Goal: Transaction & Acquisition: Download file/media

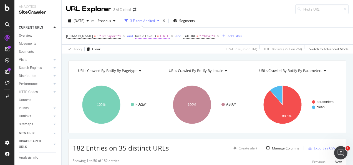
click at [153, 36] on span "locale Level 3" at bounding box center [145, 36] width 21 height 5
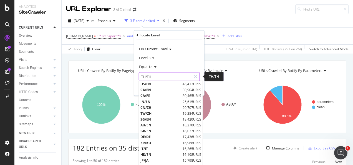
click at [158, 77] on input "TH/TH" at bounding box center [165, 76] width 52 height 9
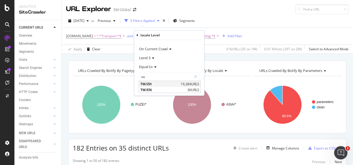
click at [157, 82] on span "TW/ZH" at bounding box center [160, 84] width 39 height 5
type input "TW/ZH"
click at [192, 88] on div "Apply" at bounding box center [195, 88] width 9 height 5
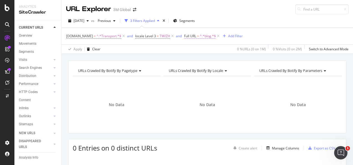
click at [200, 37] on span "^.*blog.*$" at bounding box center [208, 36] width 16 height 8
click at [199, 60] on input "blog" at bounding box center [214, 58] width 52 height 9
type input "article"
click at [245, 71] on div "Apply" at bounding box center [244, 70] width 9 height 5
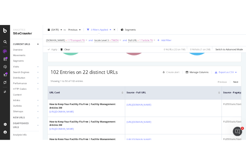
scroll to position [21, 0]
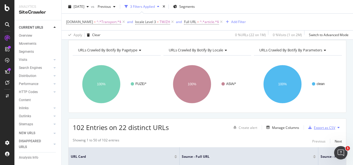
click at [316, 128] on div "Export as CSV" at bounding box center [324, 127] width 21 height 5
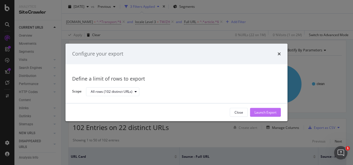
click at [277, 115] on button "Launch Export" at bounding box center [265, 112] width 31 height 9
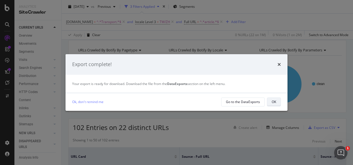
click at [270, 103] on button "OK" at bounding box center [274, 101] width 14 height 9
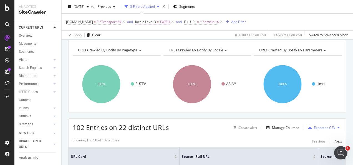
click at [160, 25] on span "TW/ZH" at bounding box center [165, 22] width 11 height 8
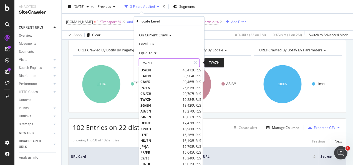
click at [162, 61] on input "TW/ZH" at bounding box center [165, 62] width 52 height 9
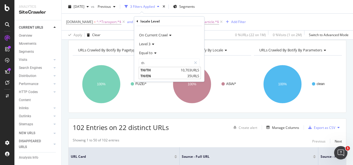
click at [167, 70] on span "TH/TH" at bounding box center [160, 70] width 39 height 5
type input "TH/TH"
click at [199, 76] on div "Apply" at bounding box center [195, 74] width 9 height 5
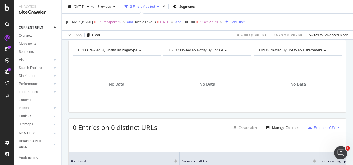
click at [163, 22] on span "TH/TH" at bounding box center [165, 22] width 10 height 8
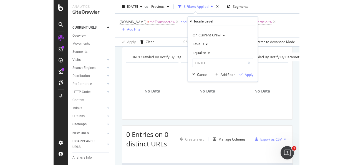
scroll to position [27, 0]
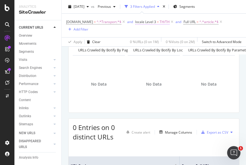
click at [151, 22] on span "locale Level 3" at bounding box center [145, 21] width 21 height 5
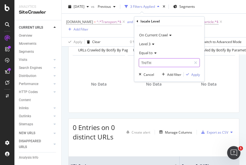
drag, startPoint x: 151, startPoint y: 22, endPoint x: 154, endPoint y: 66, distance: 43.5
click at [154, 66] on input "TH/TH" at bounding box center [165, 62] width 52 height 9
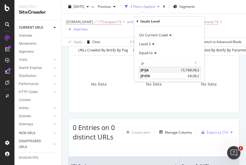
click at [168, 67] on div "JP/JA 15,798 URLS" at bounding box center [170, 70] width 62 height 6
type input "JP/JA"
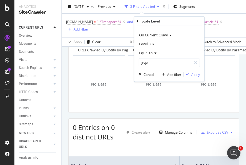
click at [191, 71] on div "On Current Crawl Level 3 Equal to JP/JA JP/JA Cancel Add filter Apply" at bounding box center [169, 54] width 70 height 56
click at [198, 72] on div "Apply" at bounding box center [195, 74] width 9 height 5
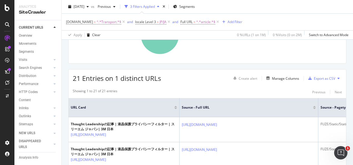
scroll to position [104, 0]
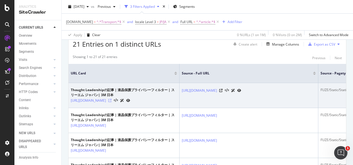
click at [112, 101] on icon at bounding box center [109, 100] width 3 height 3
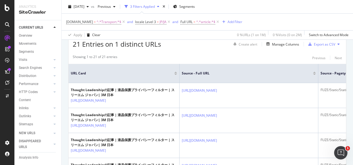
click at [195, 46] on div "21 Entries on 1 distinct URLs Create alert Manage Columns Export as CSV" at bounding box center [208, 42] width 278 height 14
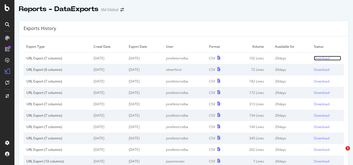
click at [314, 59] on div "Download" at bounding box center [322, 58] width 16 height 5
